Goal: Navigation & Orientation: Find specific page/section

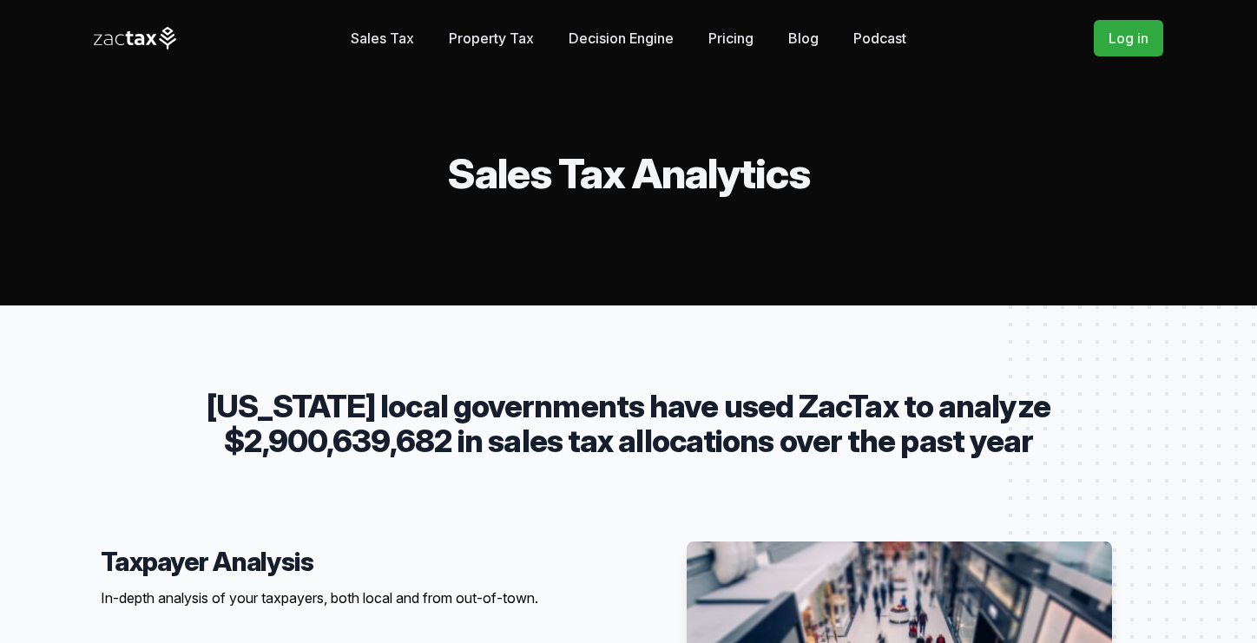
click at [366, 42] on link "Sales Tax" at bounding box center [382, 38] width 63 height 35
click at [616, 34] on link "Decision Engine" at bounding box center [621, 38] width 105 height 35
